Goal: Book appointment/travel/reservation

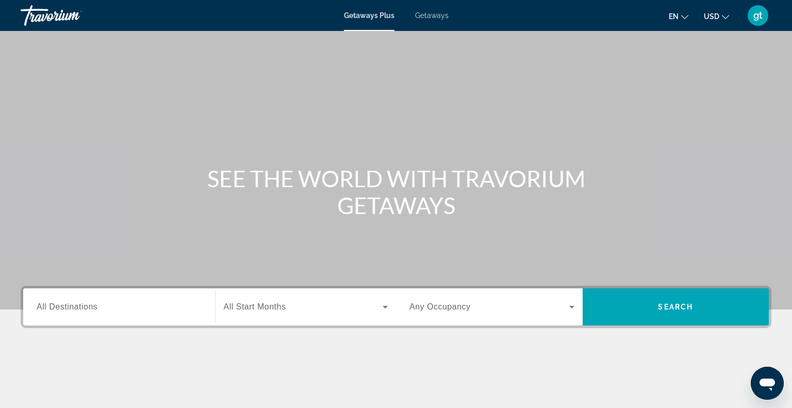
click at [283, 322] on div "Start Month All Start Months" at bounding box center [305, 306] width 181 height 37
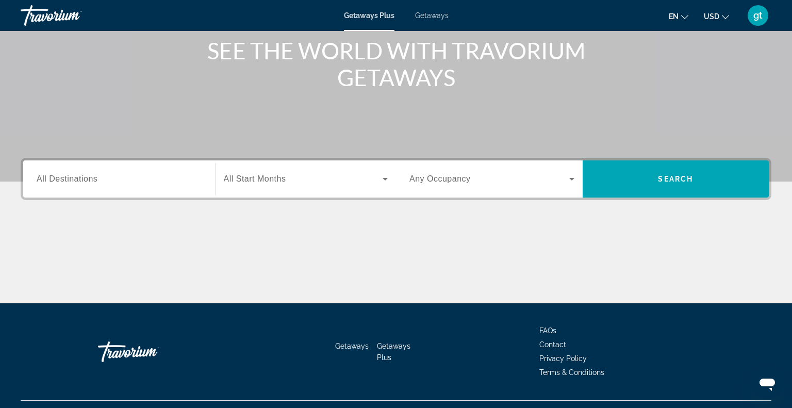
scroll to position [149, 0]
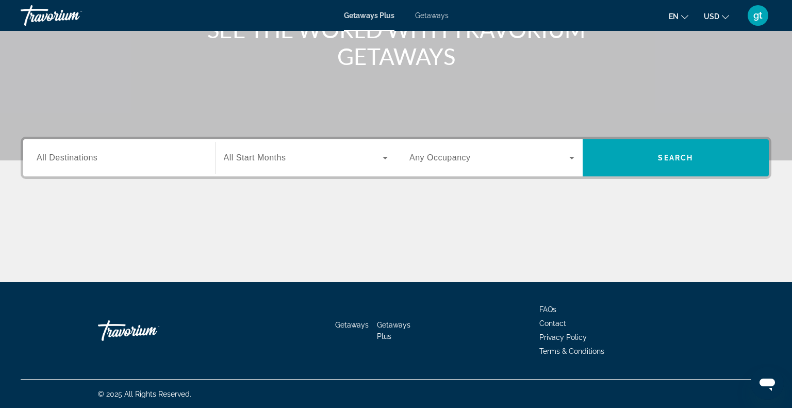
click at [386, 155] on icon "Search widget" at bounding box center [385, 158] width 12 height 12
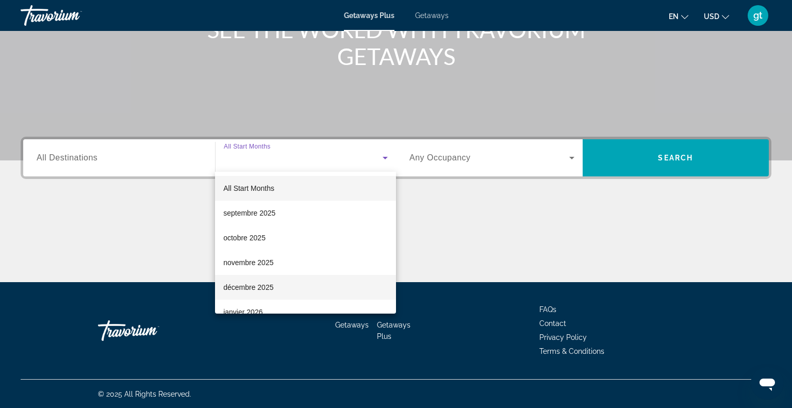
click at [325, 291] on mat-option "décembre 2025" at bounding box center [305, 287] width 181 height 25
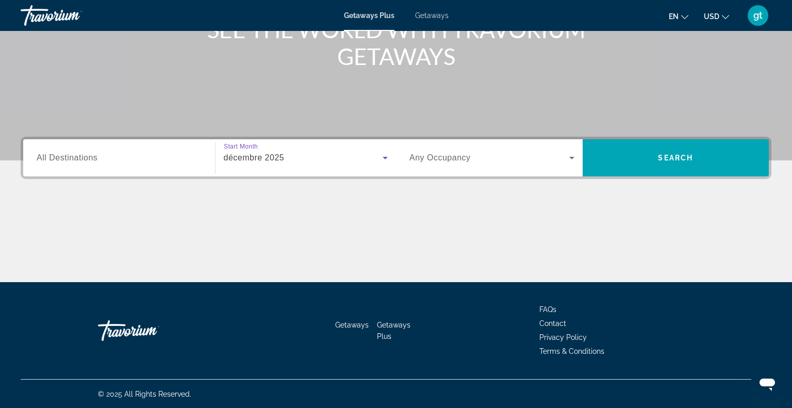
click at [383, 152] on icon "Search widget" at bounding box center [385, 158] width 12 height 12
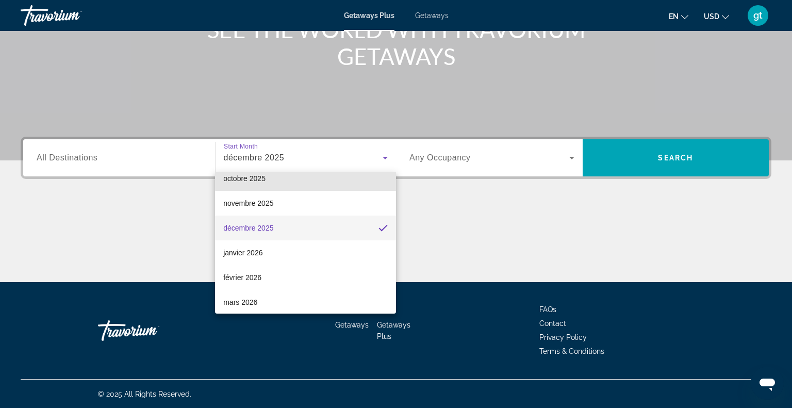
scroll to position [63, 0]
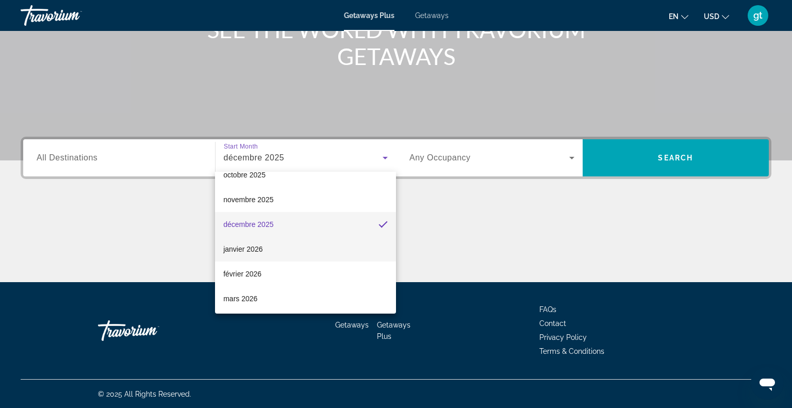
click at [262, 257] on mat-option "janvier 2026" at bounding box center [305, 249] width 181 height 25
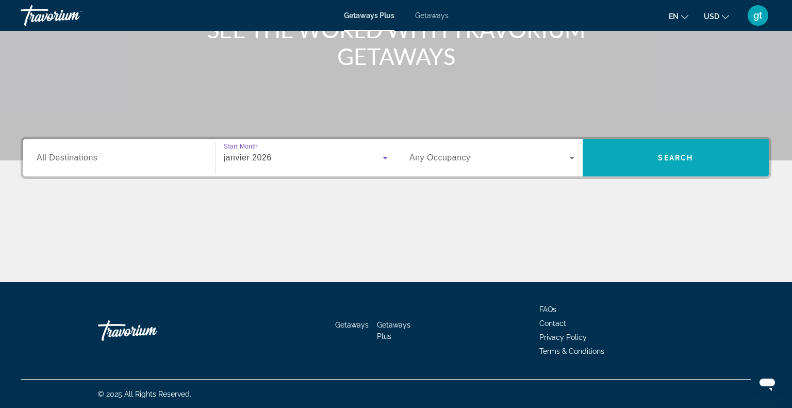
click at [676, 151] on span "Search widget" at bounding box center [676, 157] width 187 height 25
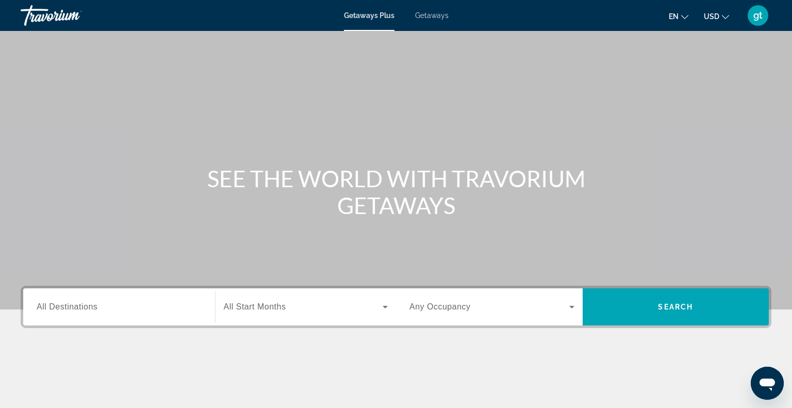
click at [132, 301] on input "Destination All Destinations" at bounding box center [119, 307] width 165 height 12
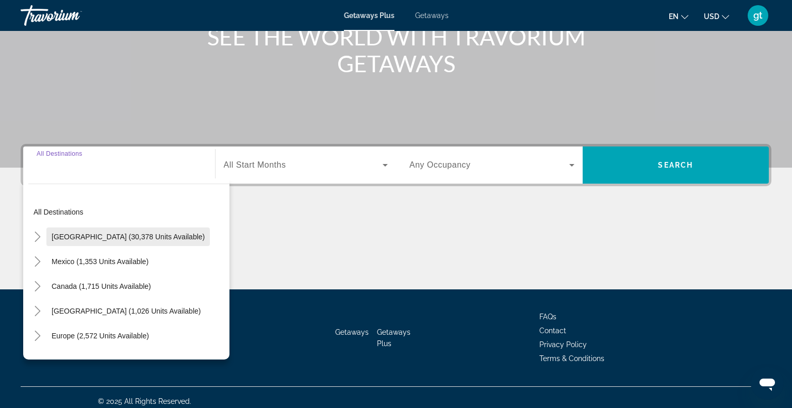
scroll to position [142, 0]
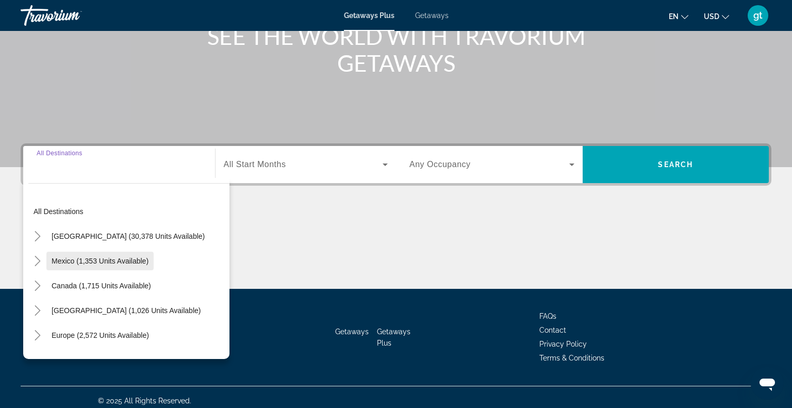
click at [130, 254] on span "Search widget" at bounding box center [99, 260] width 107 height 25
type input "**********"
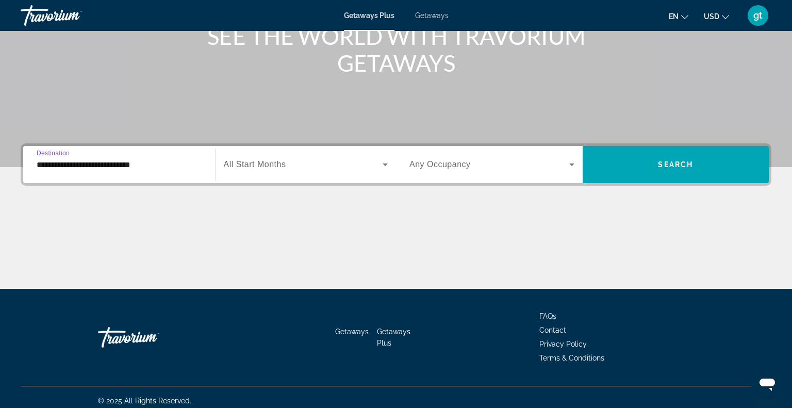
scroll to position [149, 0]
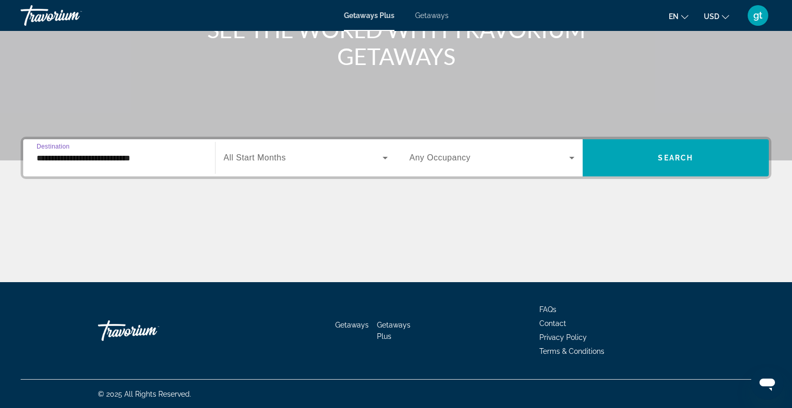
click at [300, 156] on span "Search widget" at bounding box center [303, 158] width 159 height 12
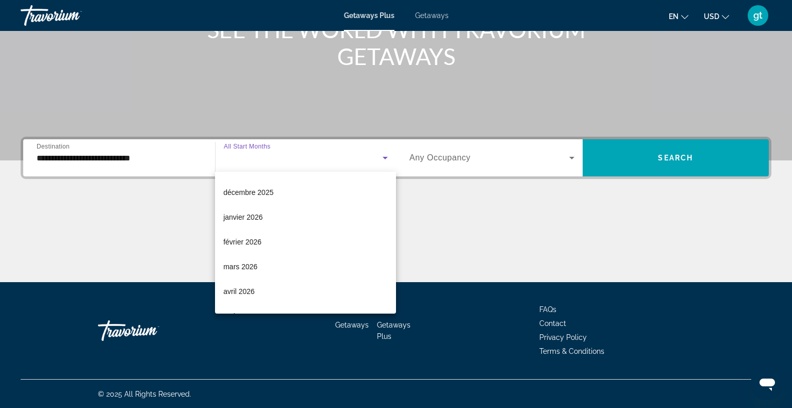
scroll to position [86, 0]
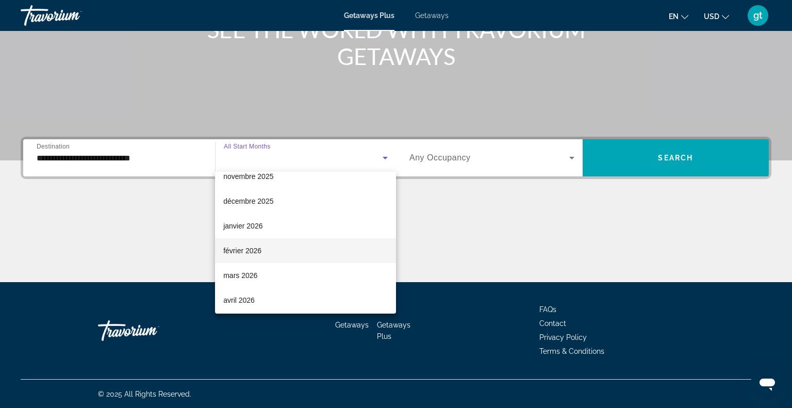
click at [249, 247] on span "février 2026" at bounding box center [242, 250] width 38 height 12
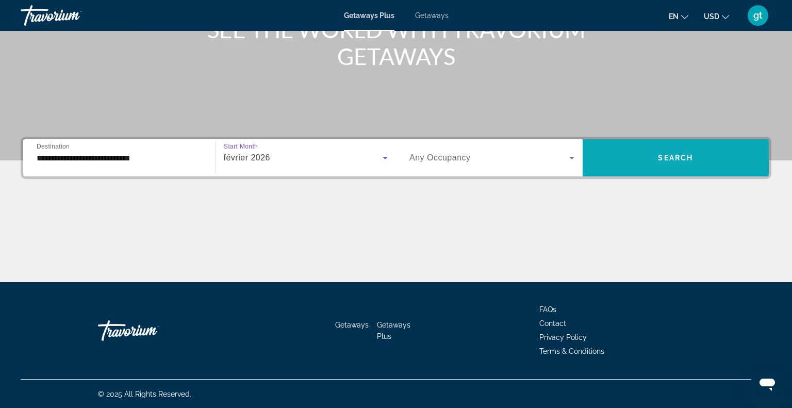
click at [663, 163] on span "Search widget" at bounding box center [676, 157] width 187 height 25
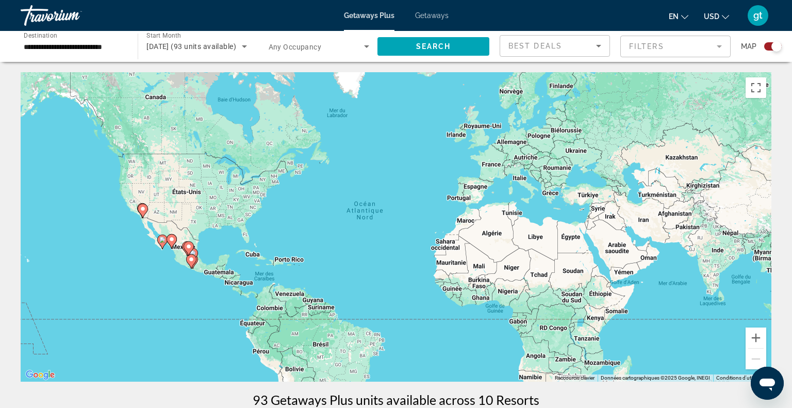
click at [80, 46] on input "**********" at bounding box center [74, 47] width 101 height 12
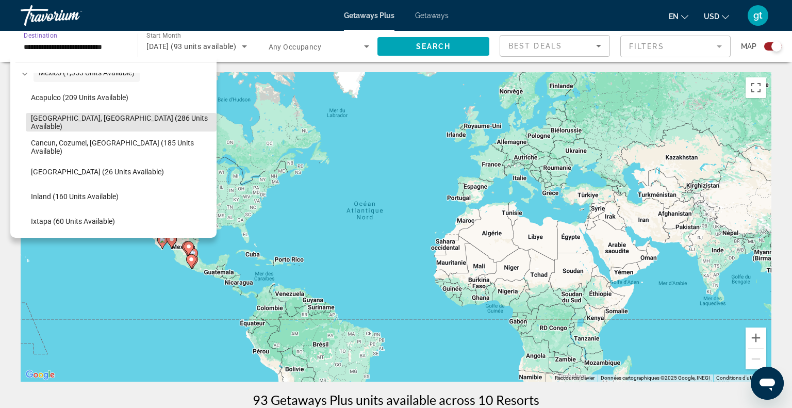
scroll to position [70, 0]
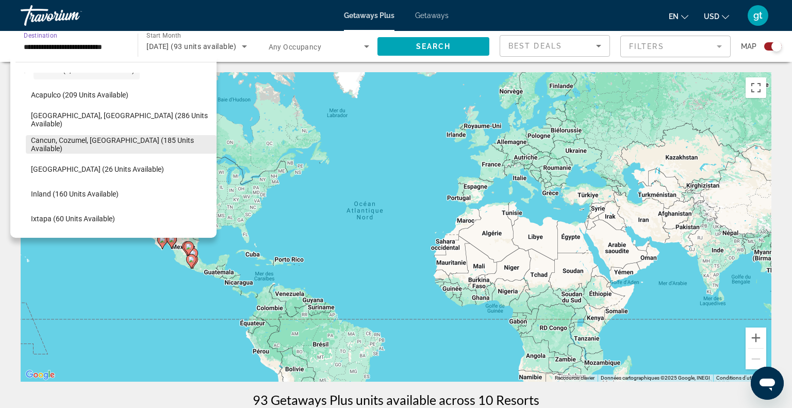
click at [147, 153] on span "Search widget" at bounding box center [121, 144] width 191 height 25
type input "**********"
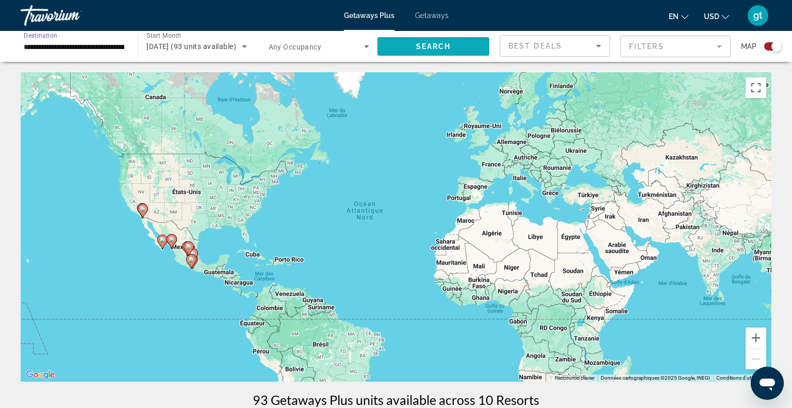
click at [436, 52] on span "Search widget" at bounding box center [433, 46] width 112 height 25
click at [210, 45] on div "February 2026" at bounding box center [193, 46] width 95 height 12
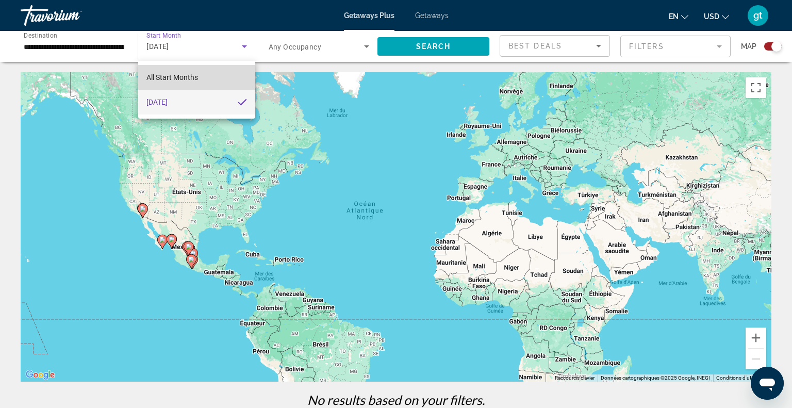
click at [219, 76] on mat-option "All Start Months" at bounding box center [196, 77] width 117 height 25
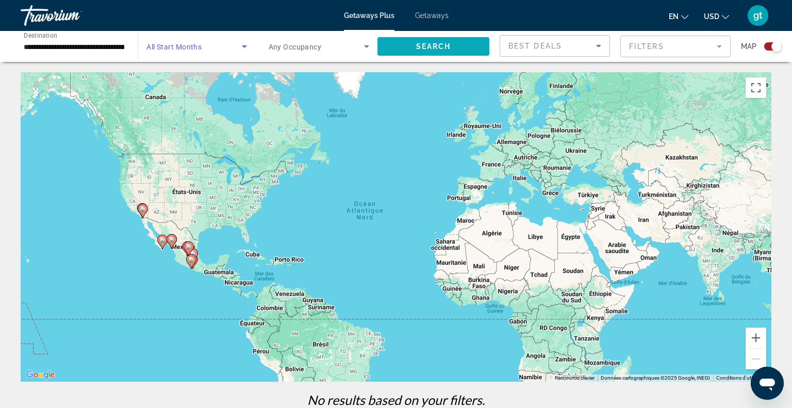
click at [460, 36] on span "Search widget" at bounding box center [433, 46] width 112 height 25
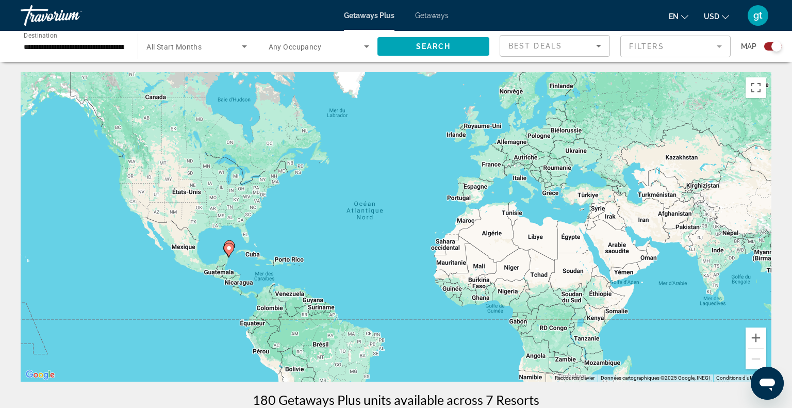
click at [756, 22] on div "gt" at bounding box center [757, 15] width 21 height 21
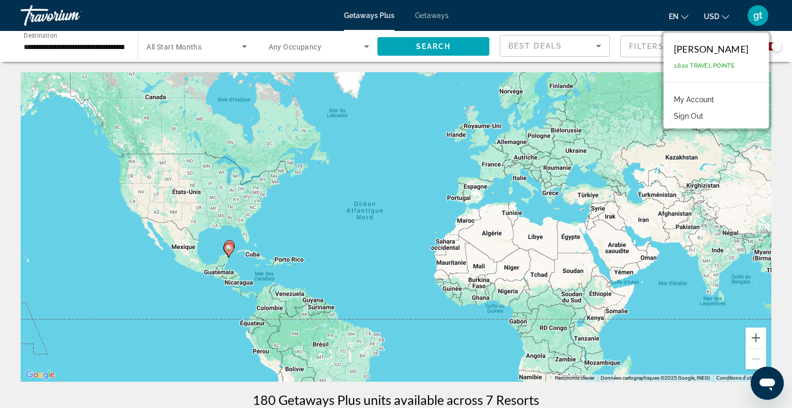
click at [745, 49] on div "giovani tremblay" at bounding box center [711, 48] width 74 height 11
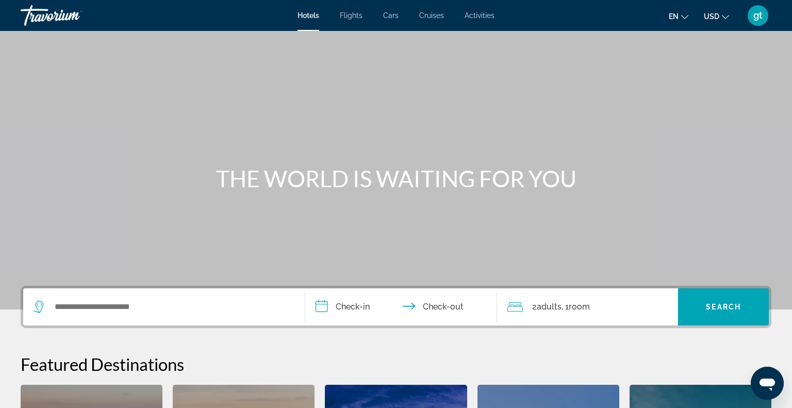
click at [34, 13] on div "Travorium" at bounding box center [72, 15] width 103 height 27
